Goal: Task Accomplishment & Management: Use online tool/utility

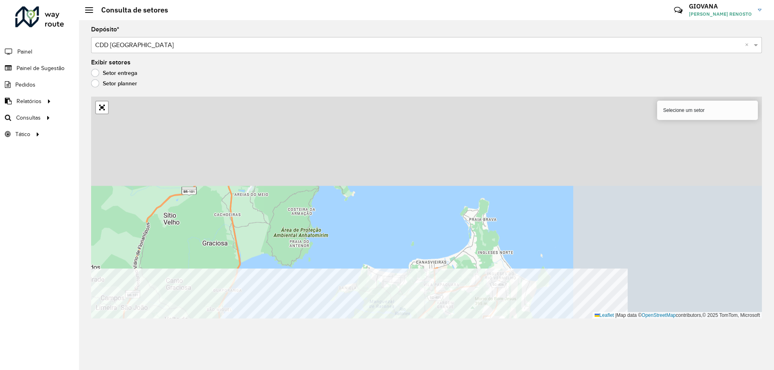
click at [333, 370] on html "Aguarde... Pop-up bloqueado! Seu navegador bloqueou automáticamente a abertura …" at bounding box center [387, 185] width 774 height 370
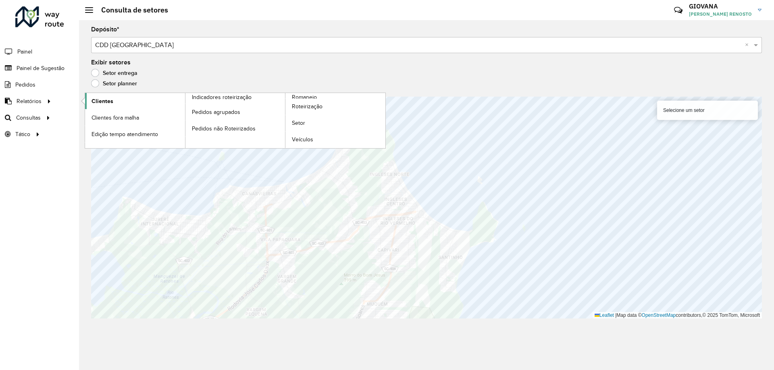
click at [119, 105] on link "Clientes" at bounding box center [135, 101] width 100 height 16
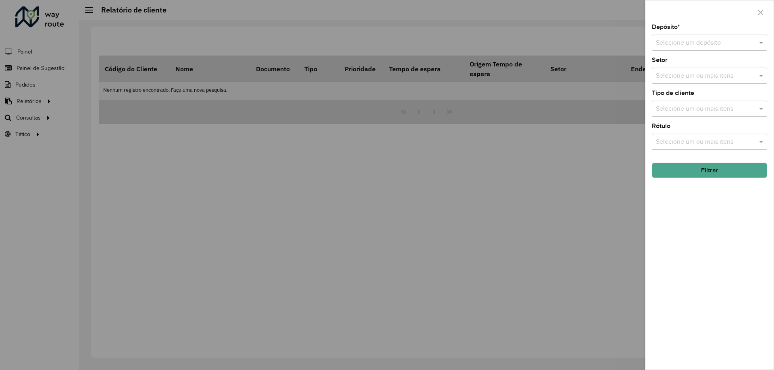
click at [723, 45] on input "text" at bounding box center [701, 43] width 91 height 10
click at [658, 79] on span "CDD [GEOGRAPHIC_DATA]" at bounding box center [694, 79] width 79 height 7
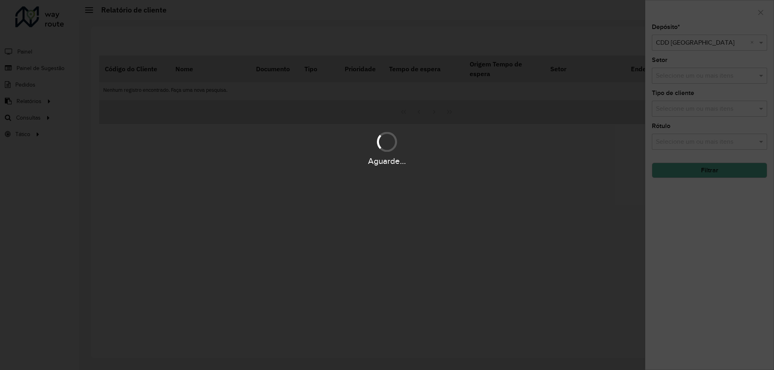
click at [694, 193] on div "Aguarde..." at bounding box center [387, 185] width 774 height 370
click at [711, 175] on hb-app "Aguarde... Pop-up bloqueado! Seu navegador bloqueou automáticamente a abertura …" at bounding box center [387, 185] width 774 height 370
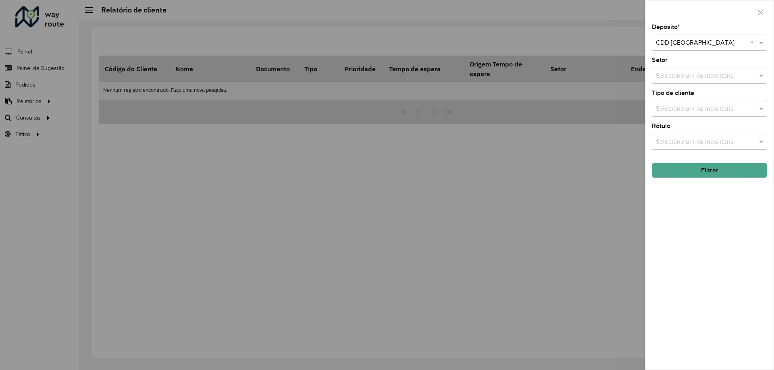
click at [715, 172] on button "Filtrar" at bounding box center [709, 170] width 115 height 15
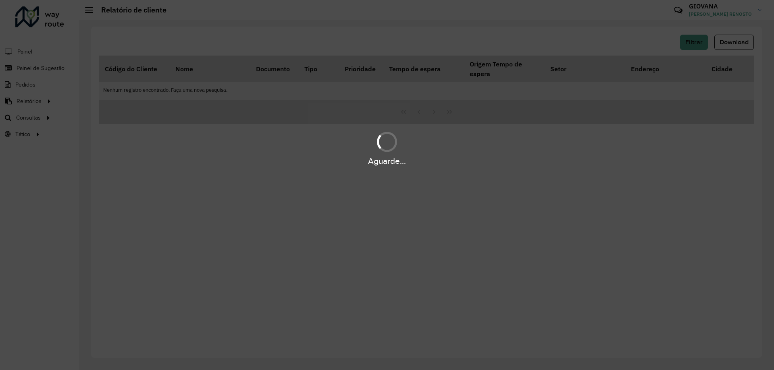
click at [552, 175] on div "Aguarde..." at bounding box center [387, 185] width 774 height 370
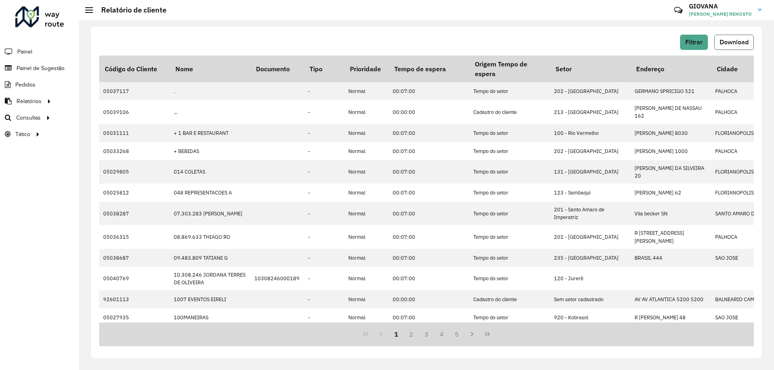
click at [720, 42] on span "Download" at bounding box center [734, 42] width 29 height 7
click at [125, 118] on link "Roteirização" at bounding box center [134, 118] width 99 height 16
click at [129, 134] on link "Setores" at bounding box center [134, 134] width 99 height 16
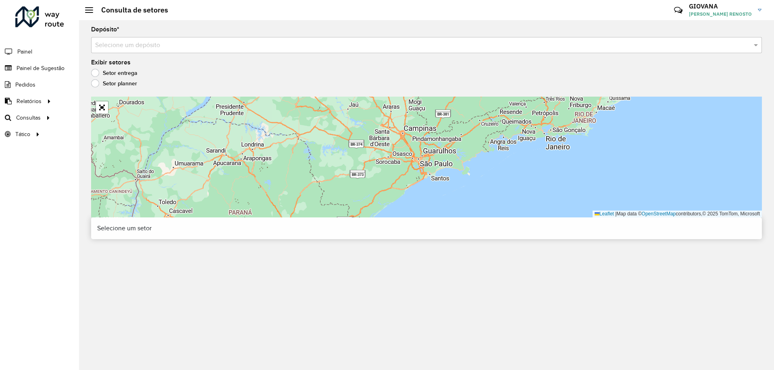
click at [191, 45] on input "text" at bounding box center [418, 46] width 647 height 10
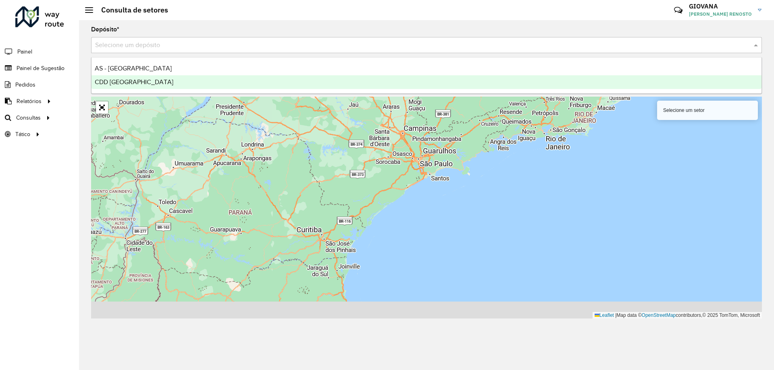
click at [136, 83] on span "CDD [GEOGRAPHIC_DATA]" at bounding box center [134, 82] width 79 height 7
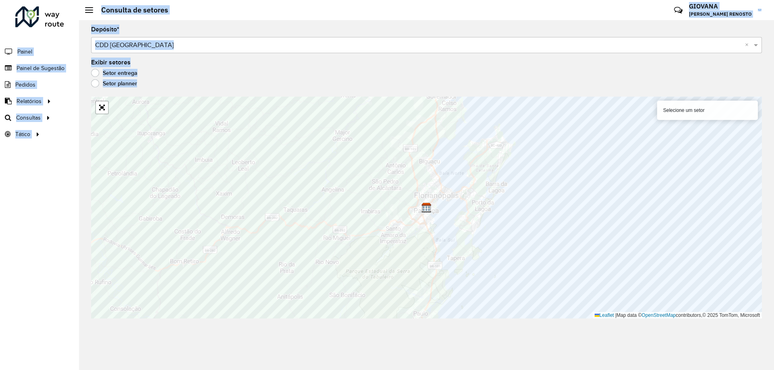
click at [478, 214] on hb-app "Aguarde... Pop-up bloqueado! Seu navegador bloqueou automáticamente a abertura …" at bounding box center [387, 185] width 774 height 370
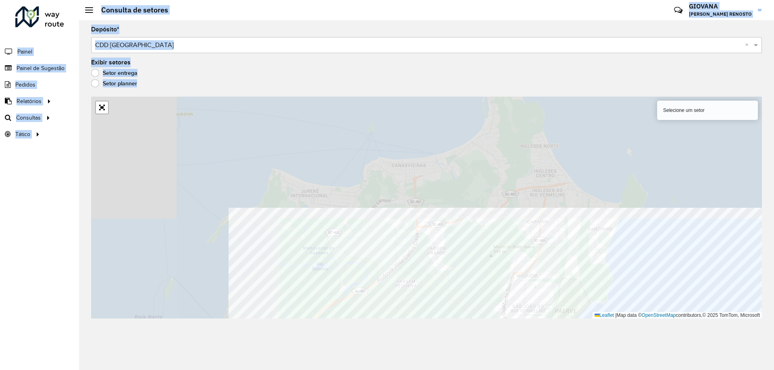
drag, startPoint x: 511, startPoint y: 203, endPoint x: 717, endPoint y: 317, distance: 235.6
click at [717, 317] on div "Selecione um setor Leaflet | Map data © OpenStreetMap contributors,© 2025 TomTo…" at bounding box center [426, 208] width 671 height 222
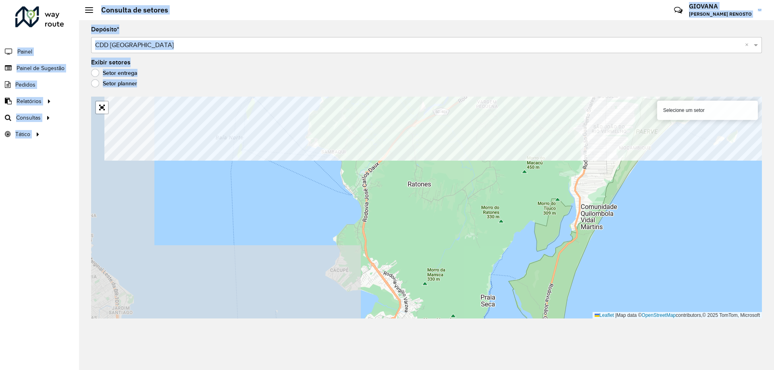
click at [230, 55] on div "Depósito * Selecione um depósito × CDD Florianópolis × Exibir setores Setor ent…" at bounding box center [426, 195] width 695 height 350
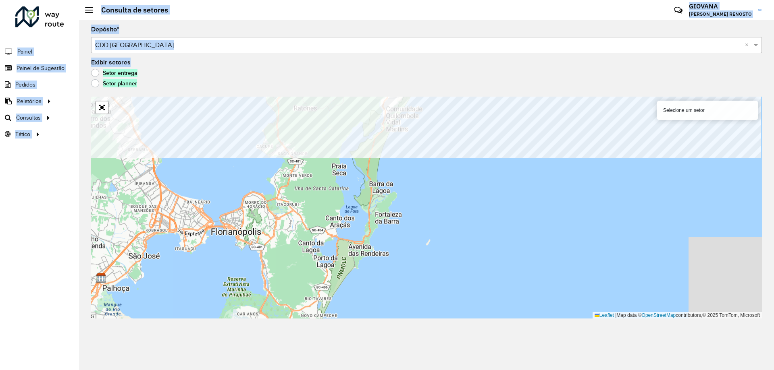
click at [519, 78] on formly-group "Depósito * Selecione um depósito × CDD Florianópolis × Exibir setores Setor ent…" at bounding box center [426, 173] width 671 height 292
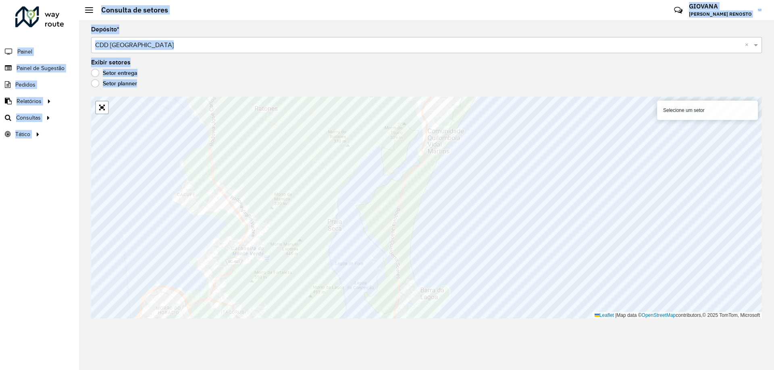
click at [260, 87] on div "Setor planner" at bounding box center [426, 86] width 671 height 10
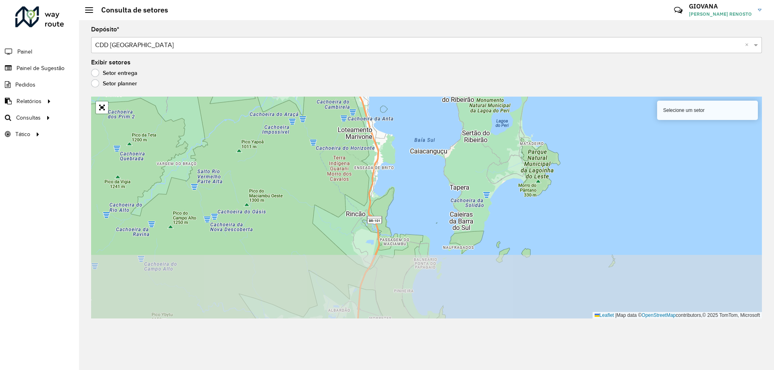
click at [399, 29] on formly-group "Depósito * Selecione um depósito × CDD Florianópolis × Exibir setores Setor ent…" at bounding box center [426, 173] width 671 height 292
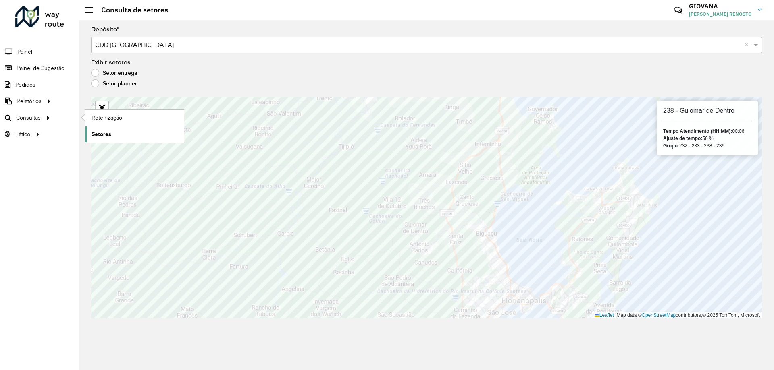
click at [129, 137] on link "Setores" at bounding box center [134, 134] width 99 height 16
click at [102, 133] on span "Setores" at bounding box center [102, 134] width 20 height 8
click at [95, 119] on span "Roteirização" at bounding box center [108, 118] width 33 height 8
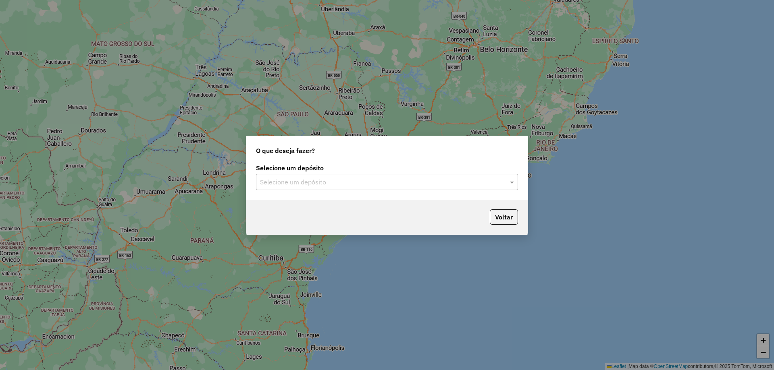
click at [331, 181] on input "text" at bounding box center [379, 183] width 238 height 10
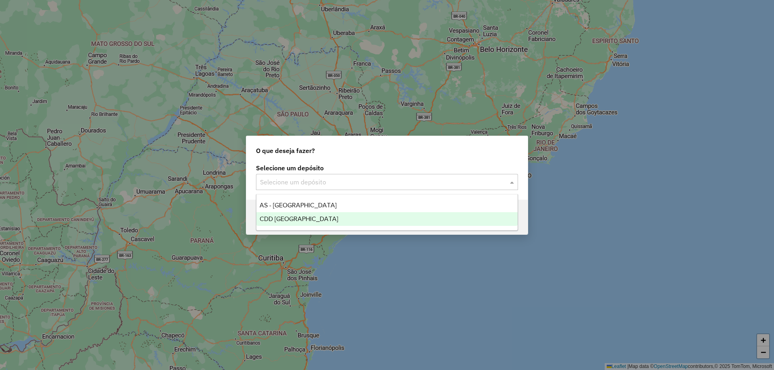
click at [306, 222] on span "CDD [GEOGRAPHIC_DATA]" at bounding box center [299, 219] width 79 height 7
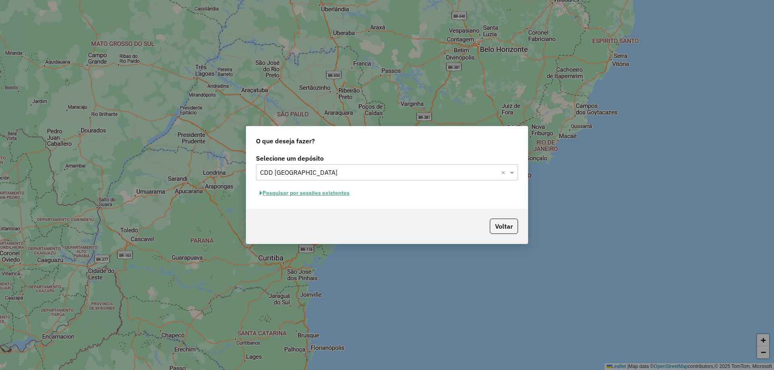
click at [342, 196] on button "Pesquisar por sessões existentes" at bounding box center [304, 193] width 97 height 12
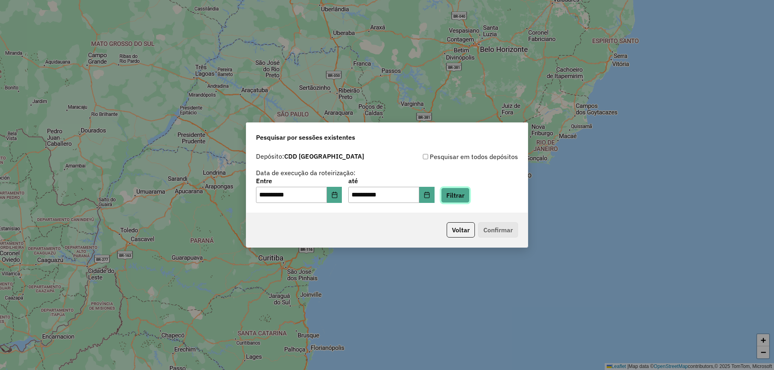
click at [470, 197] on button "Filtrar" at bounding box center [455, 195] width 29 height 15
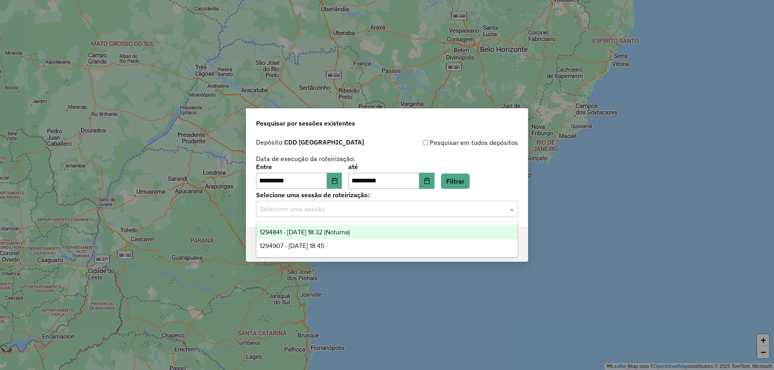
click at [394, 208] on input "text" at bounding box center [379, 210] width 238 height 10
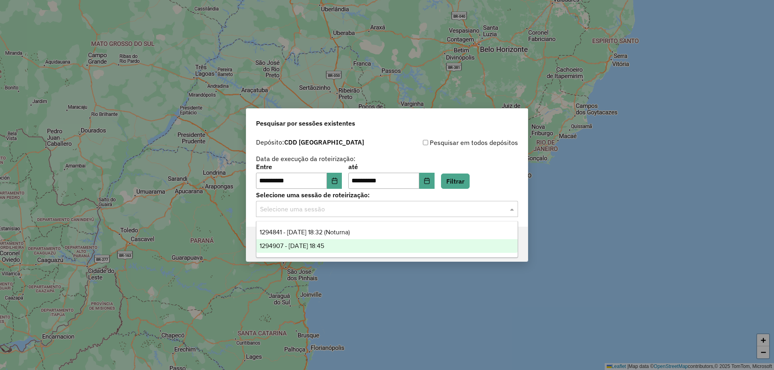
click at [324, 245] on span "1294907 - 15/10/2025 18:45" at bounding box center [292, 246] width 64 height 7
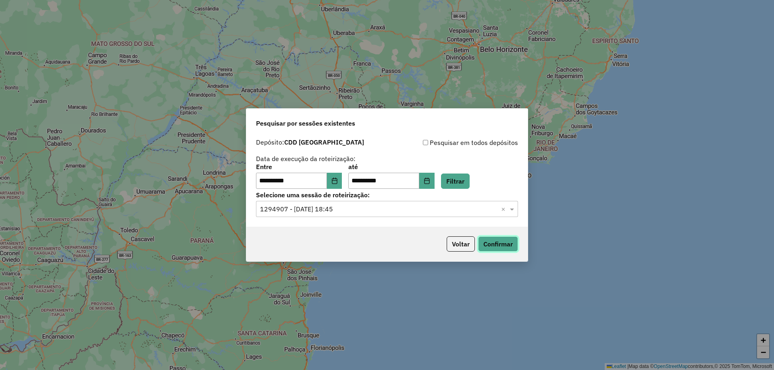
click at [493, 249] on button "Confirmar" at bounding box center [498, 244] width 40 height 15
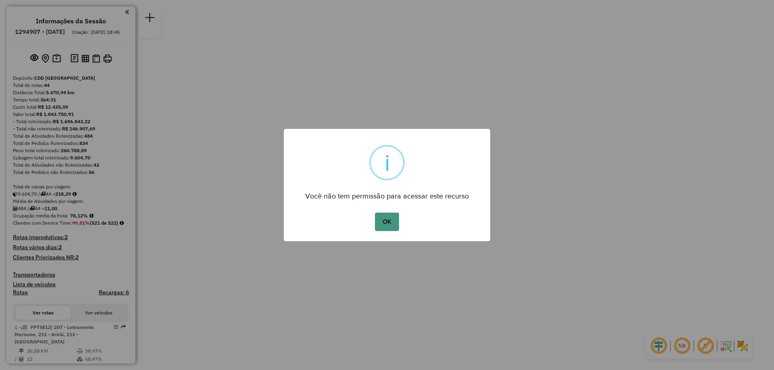
click at [391, 231] on button "OK" at bounding box center [387, 222] width 24 height 19
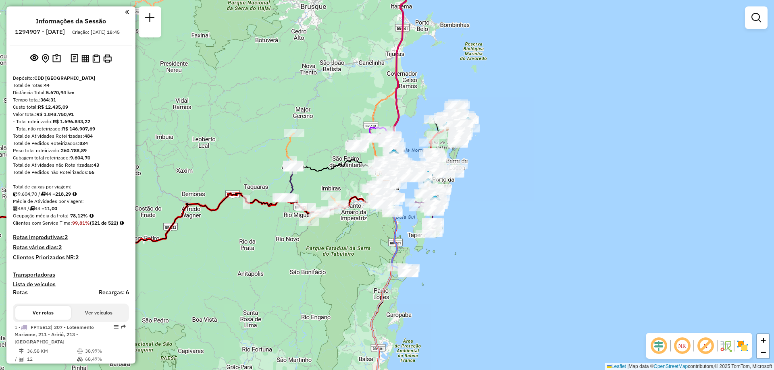
click at [391, 223] on icon at bounding box center [395, 236] width 30 height 73
select select "**********"
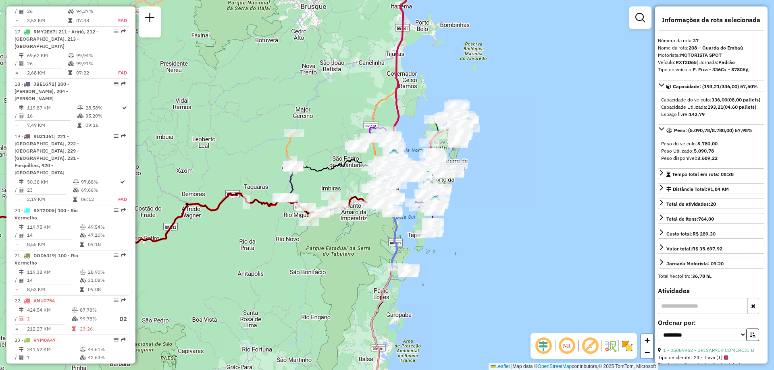
click at [59, 30] on ul "1 - FPT5E12 | 207 - Loteamento Marivone, 211 - Aririú, 213 - Barra do Aririú 36…" at bounding box center [71, 317] width 116 height 2128
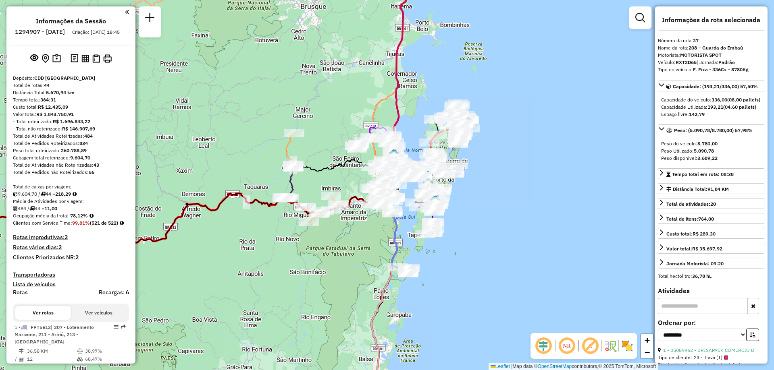
click at [54, 29] on h6 "1294907 - [DATE]" at bounding box center [40, 31] width 50 height 7
copy h6 "1294907"
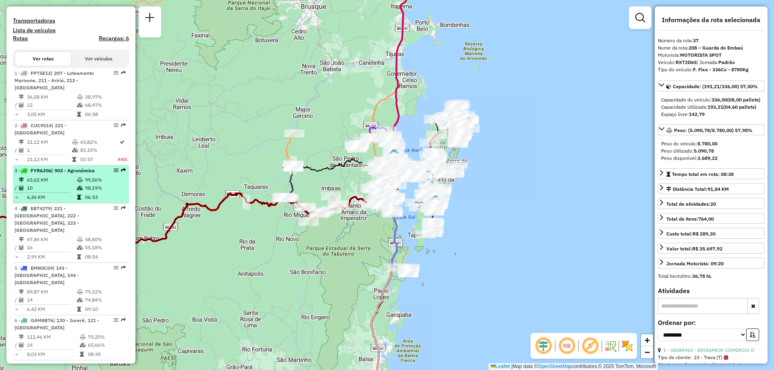
click at [110, 173] on div at bounding box center [114, 170] width 24 height 5
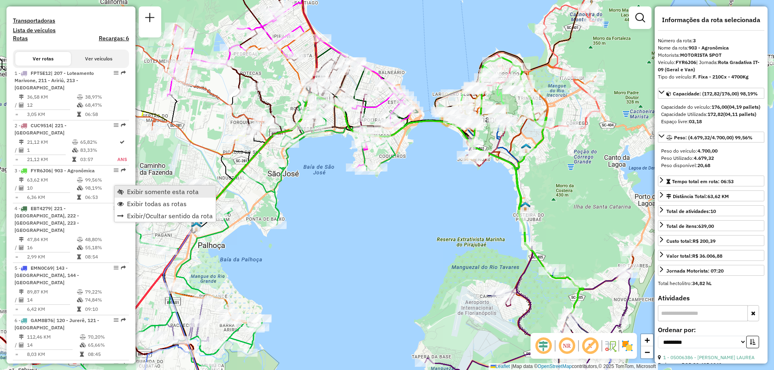
click at [173, 193] on span "Exibir somente esta rota" at bounding box center [163, 192] width 72 height 6
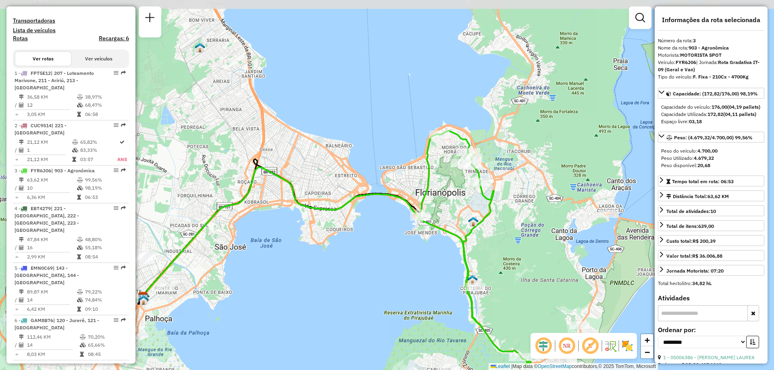
drag, startPoint x: 546, startPoint y: 166, endPoint x: 468, endPoint y: 218, distance: 93.8
click at [490, 242] on div "Janela de atendimento Grade de atendimento Capacidade Transportadoras Veículos …" at bounding box center [387, 185] width 774 height 370
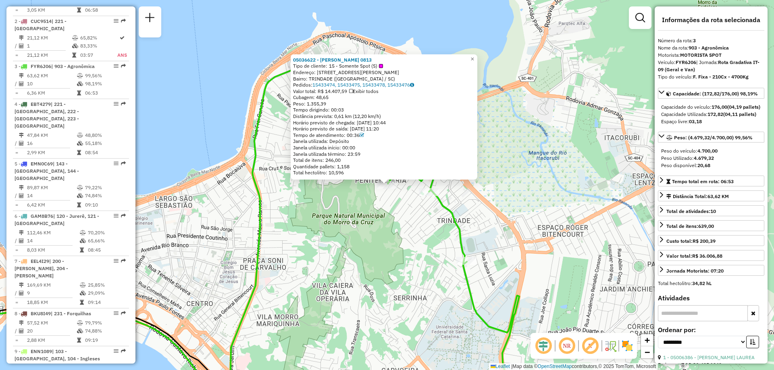
scroll to position [428, 0]
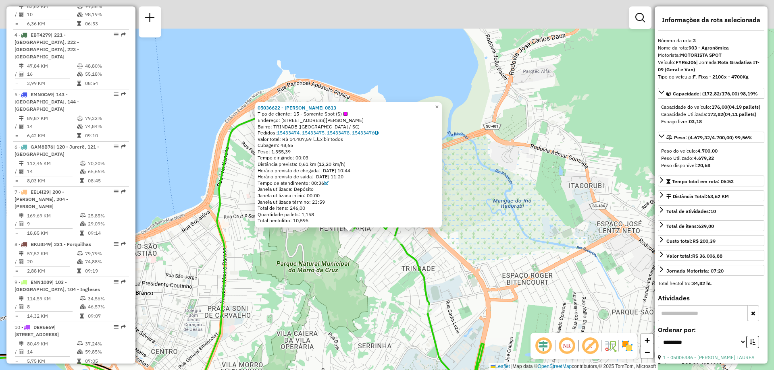
drag, startPoint x: 407, startPoint y: 223, endPoint x: 372, endPoint y: 271, distance: 59.7
click at [372, 271] on div "05036622 - GUSTAVO MACHADO 0813 Tipo de cliente: 15 - Somente Spot (S) Endereço…" at bounding box center [387, 185] width 774 height 370
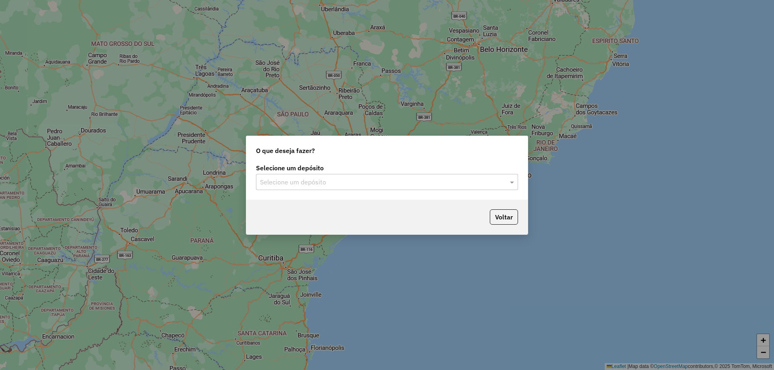
click at [306, 190] on div "Selecione um depósito Selecione um depósito" at bounding box center [386, 181] width 281 height 38
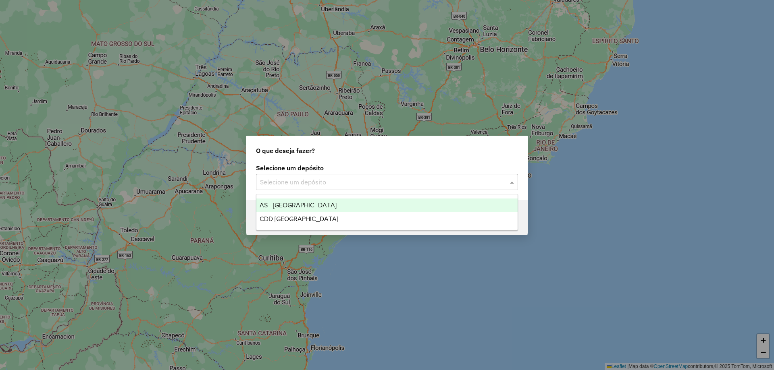
click at [316, 186] on input "text" at bounding box center [379, 183] width 238 height 10
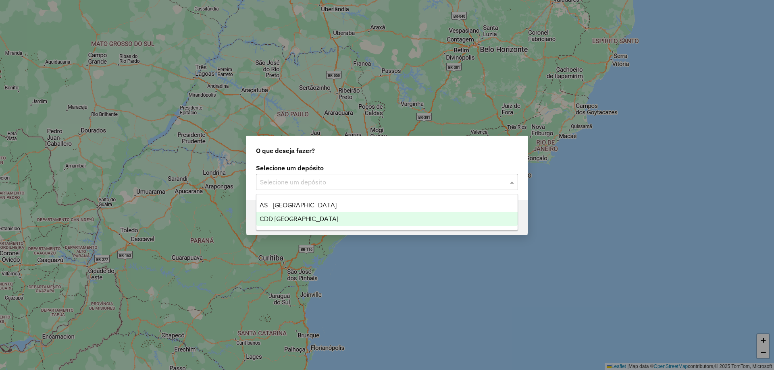
click at [301, 216] on span "CDD [GEOGRAPHIC_DATA]" at bounding box center [299, 219] width 79 height 7
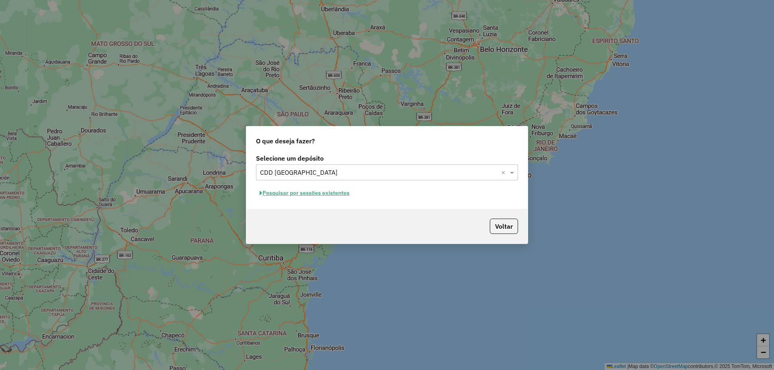
click at [340, 193] on button "Pesquisar por sessões existentes" at bounding box center [304, 193] width 97 height 12
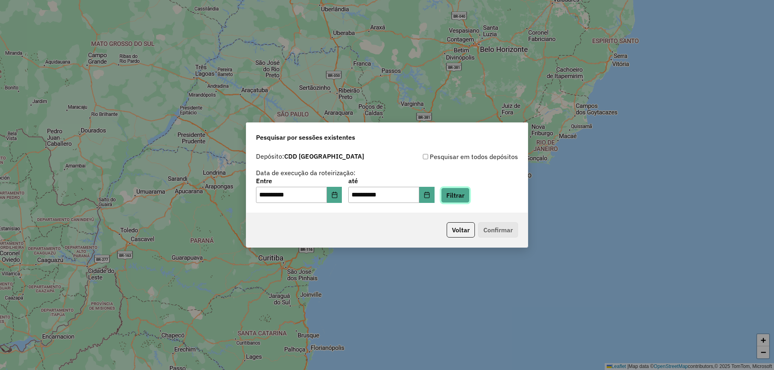
click at [464, 198] on button "Filtrar" at bounding box center [455, 195] width 29 height 15
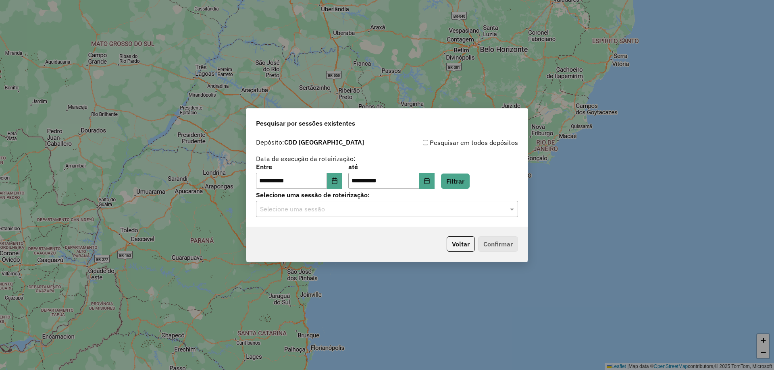
click at [386, 218] on div "**********" at bounding box center [386, 181] width 281 height 92
click at [389, 210] on input "text" at bounding box center [379, 210] width 238 height 10
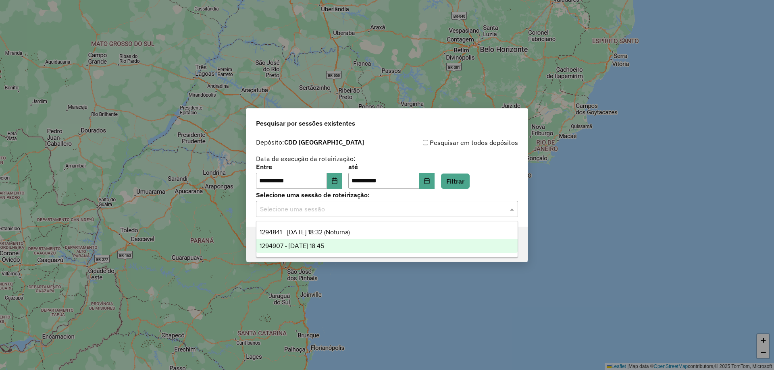
click at [353, 246] on div "1294907 - 15/10/2025 18:45" at bounding box center [386, 246] width 261 height 14
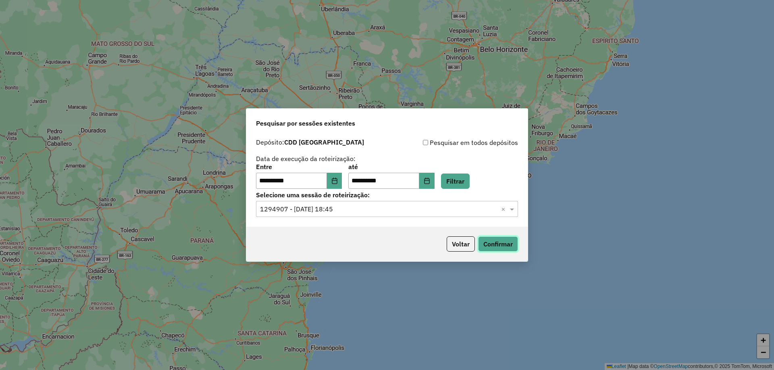
click at [506, 249] on button "Confirmar" at bounding box center [498, 244] width 40 height 15
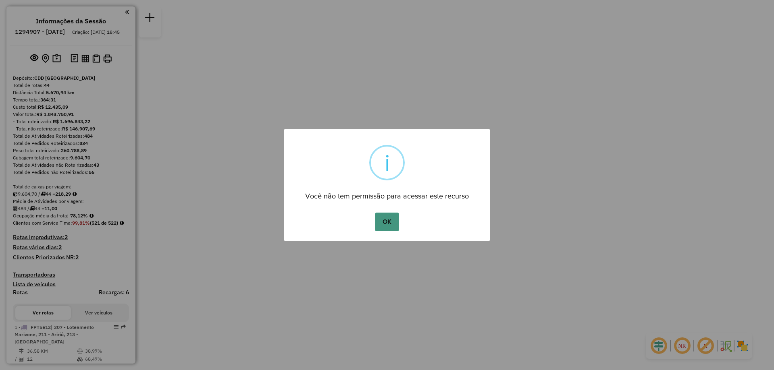
click at [393, 224] on button "OK" at bounding box center [387, 222] width 24 height 19
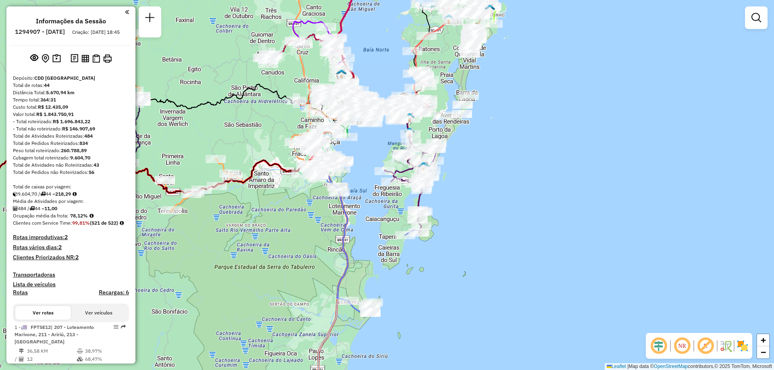
click at [521, 232] on div "Janela de atendimento Grade de atendimento Capacidade Transportadoras Veículos …" at bounding box center [387, 185] width 774 height 370
type input "*****"
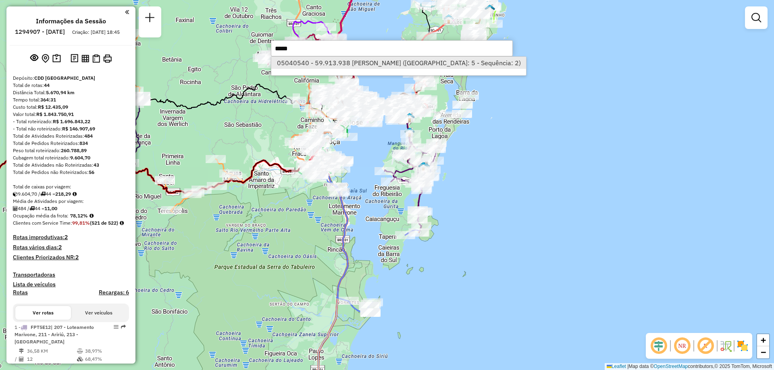
click at [386, 65] on li "05040540 - 59.913.938 [PERSON_NAME] ([GEOGRAPHIC_DATA]: 5 - Sequência: 2)" at bounding box center [398, 63] width 255 height 12
select select "**********"
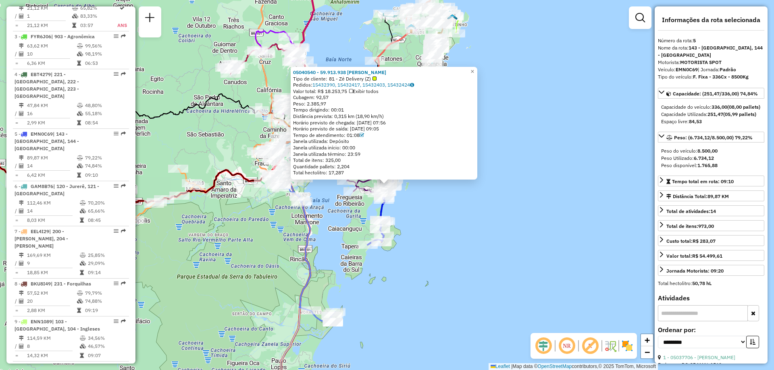
scroll to position [518, 0]
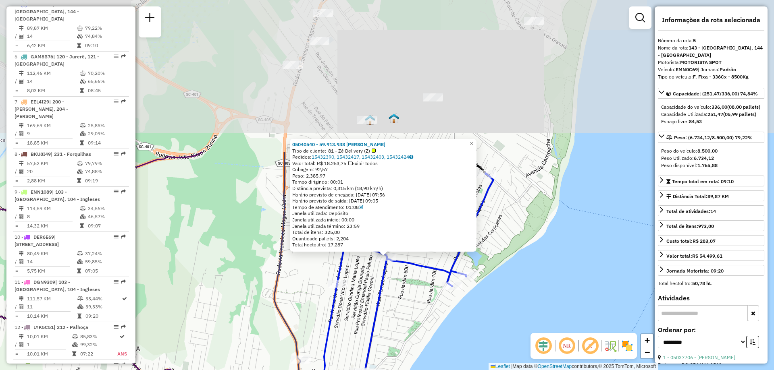
drag, startPoint x: 530, startPoint y: 176, endPoint x: 413, endPoint y: 365, distance: 222.1
click at [413, 365] on div "05040540 - 59.913.938 [PERSON_NAME] Tipo de cliente: 81 - Zé Delivery (Z) [GEOG…" at bounding box center [387, 185] width 774 height 370
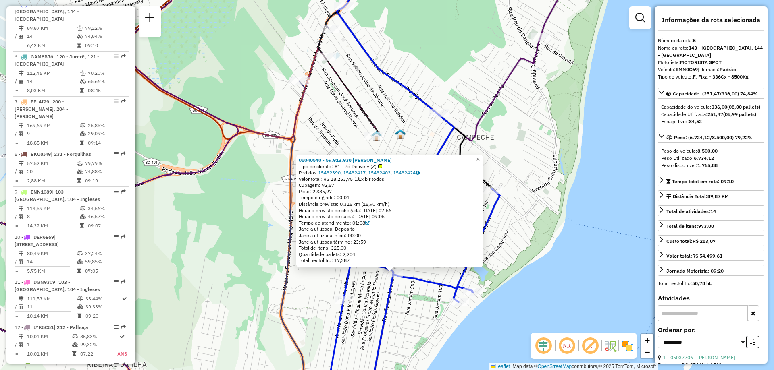
drag, startPoint x: 409, startPoint y: 277, endPoint x: 416, endPoint y: 293, distance: 17.0
click at [416, 293] on div "05040540 - 59.913.938 [PERSON_NAME] Tipo de cliente: 81 - Zé Delivery (Z) [GEOG…" at bounding box center [387, 185] width 774 height 370
